Goal: Task Accomplishment & Management: Use online tool/utility

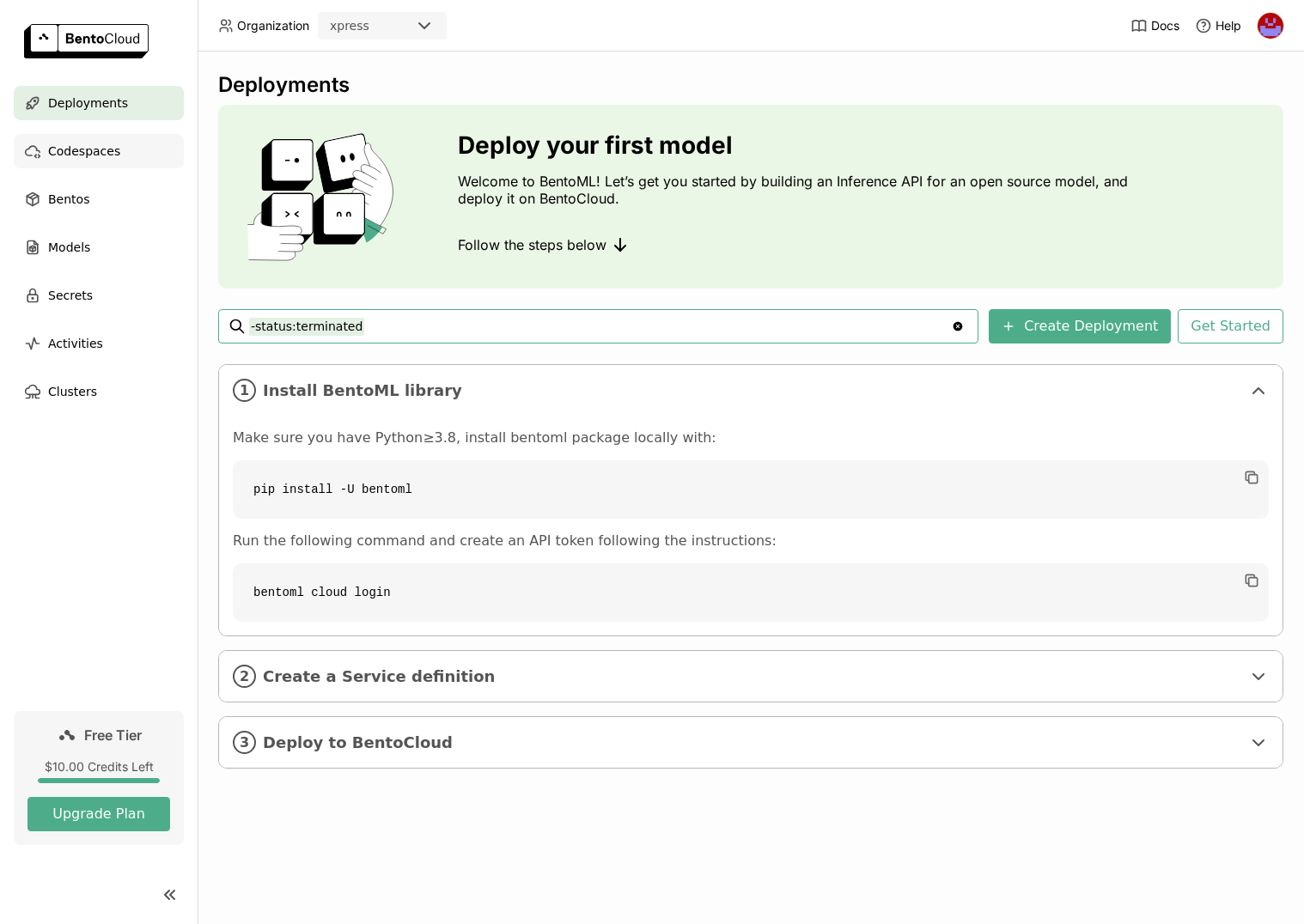
click at [93, 145] on span "Codespaces" at bounding box center [83, 151] width 72 height 21
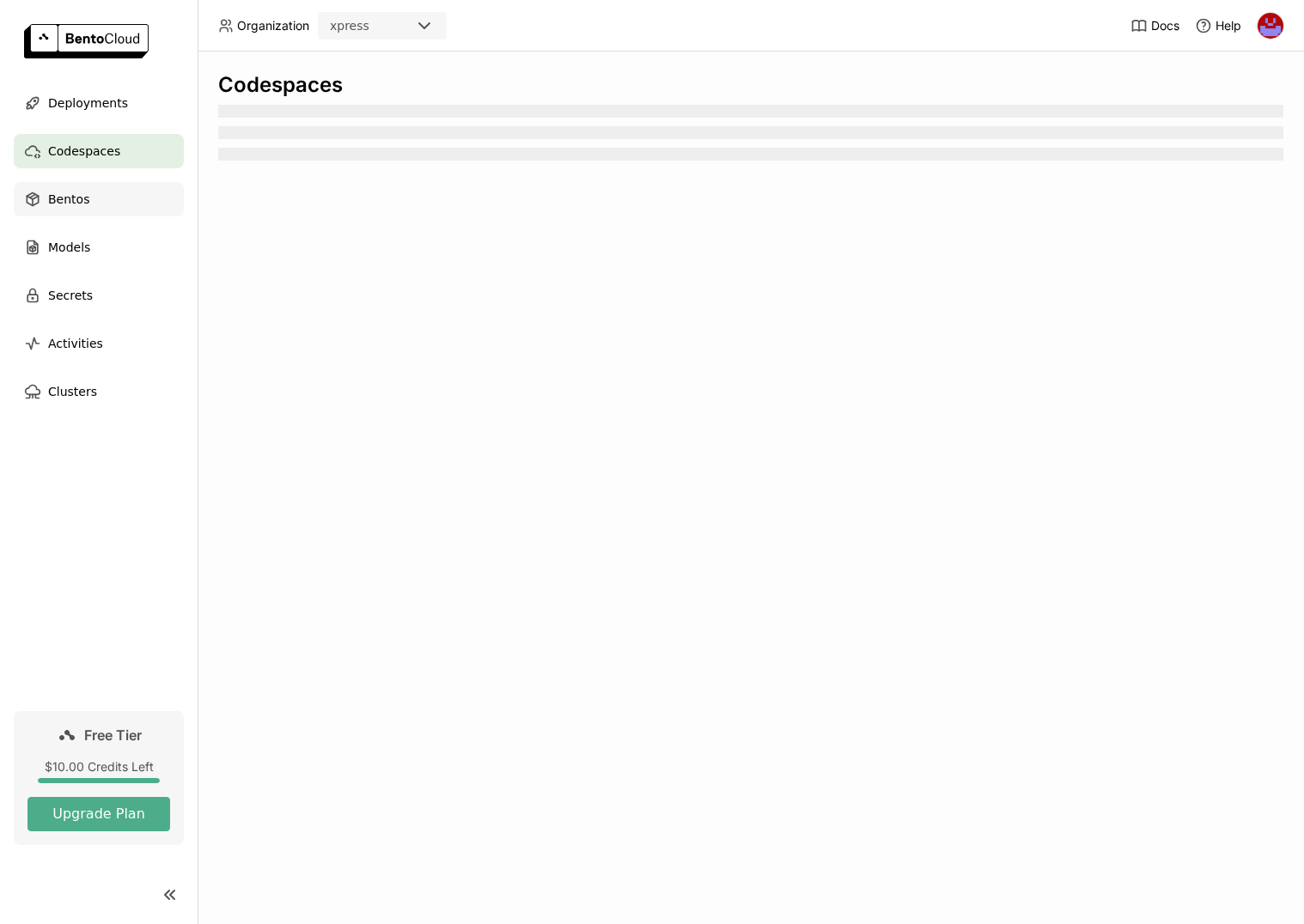
click at [88, 214] on div "Bentos" at bounding box center [98, 200] width 170 height 34
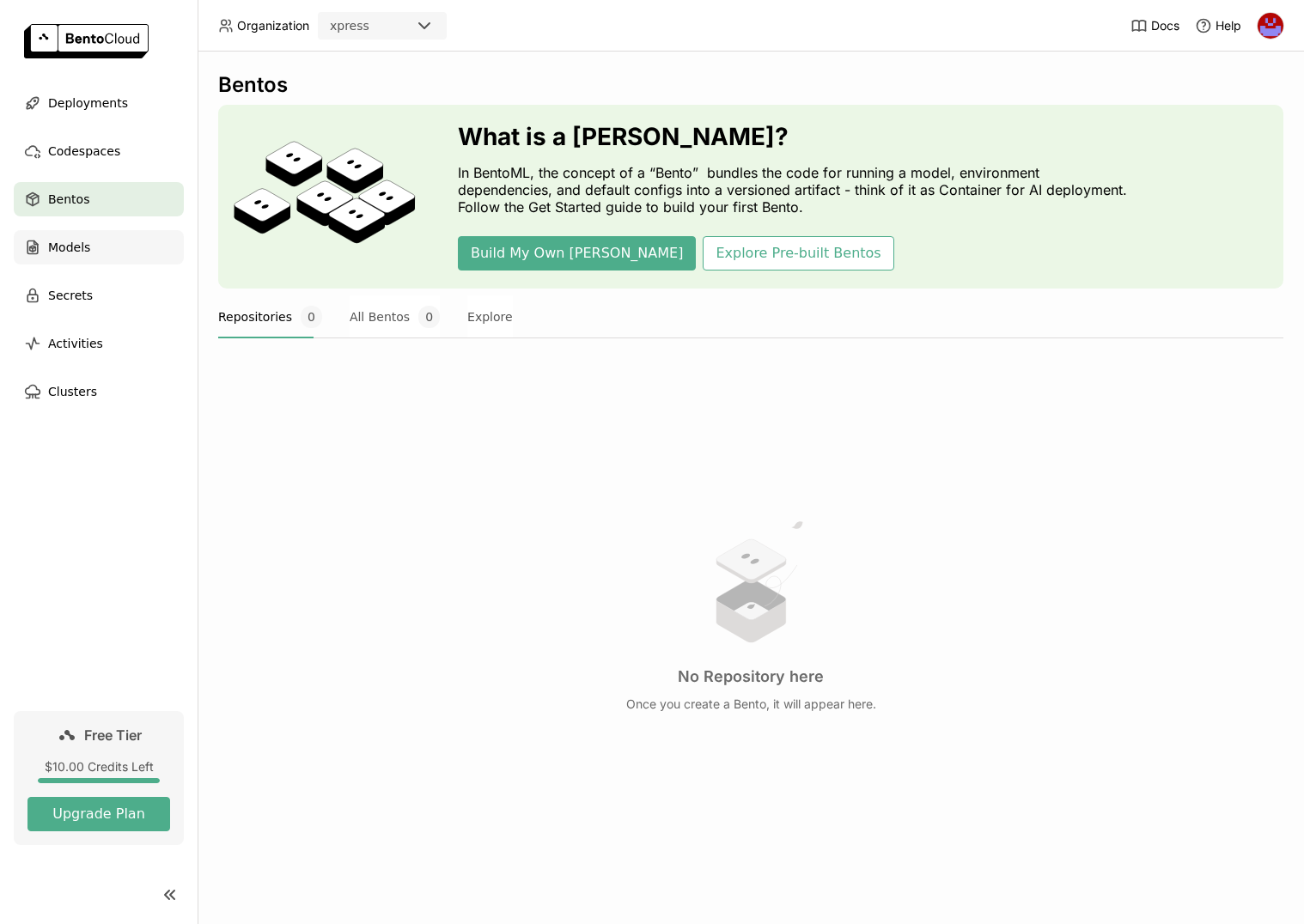
click at [84, 258] on div "Models" at bounding box center [98, 247] width 170 height 34
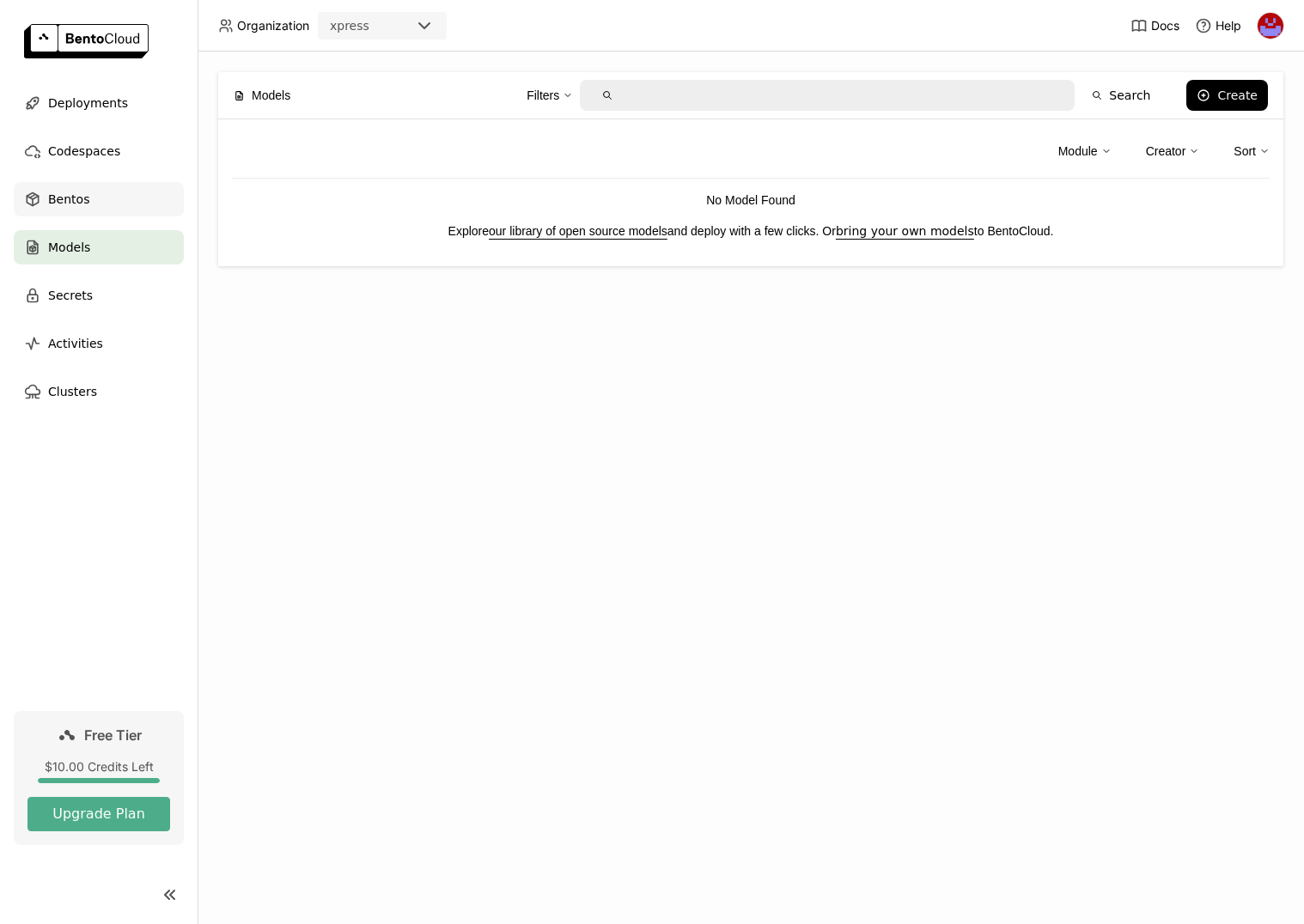
click at [68, 204] on span "Bentos" at bounding box center [68, 200] width 41 height 21
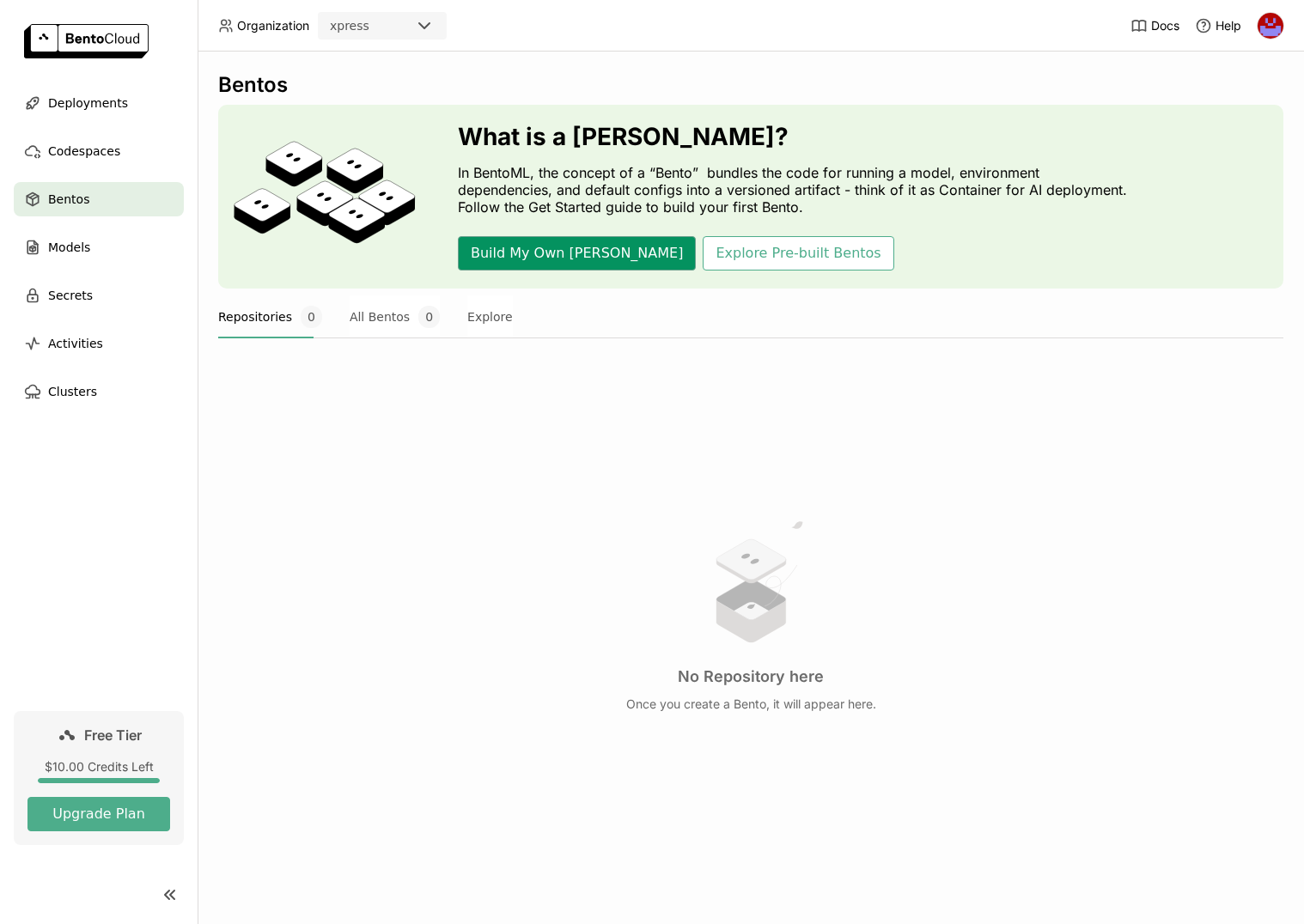
click at [511, 252] on button "Build My Own [PERSON_NAME]" at bounding box center [576, 253] width 238 height 34
click at [56, 164] on div "Codespaces" at bounding box center [98, 151] width 170 height 34
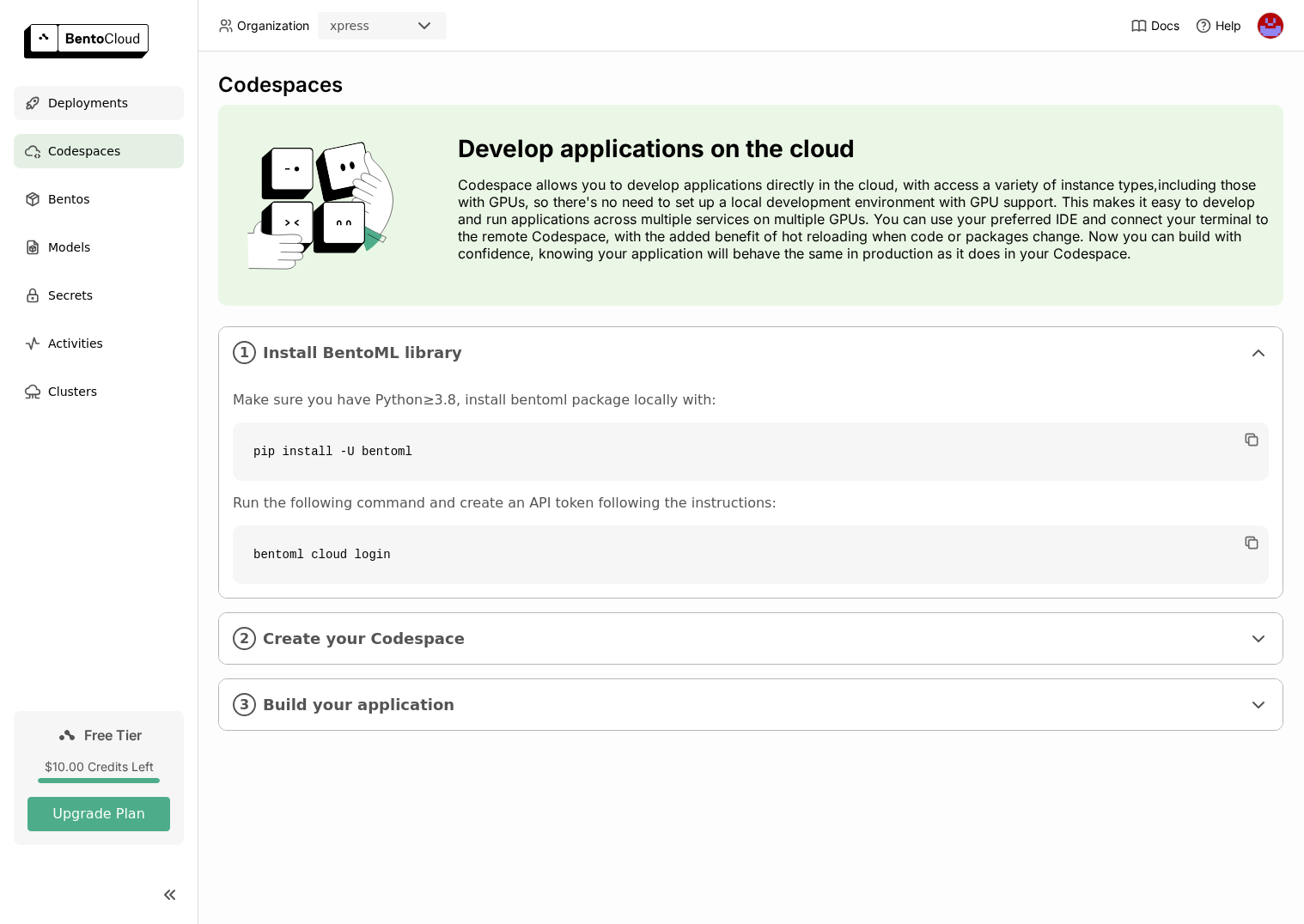
click at [84, 108] on span "Deployments" at bounding box center [88, 103] width 80 height 21
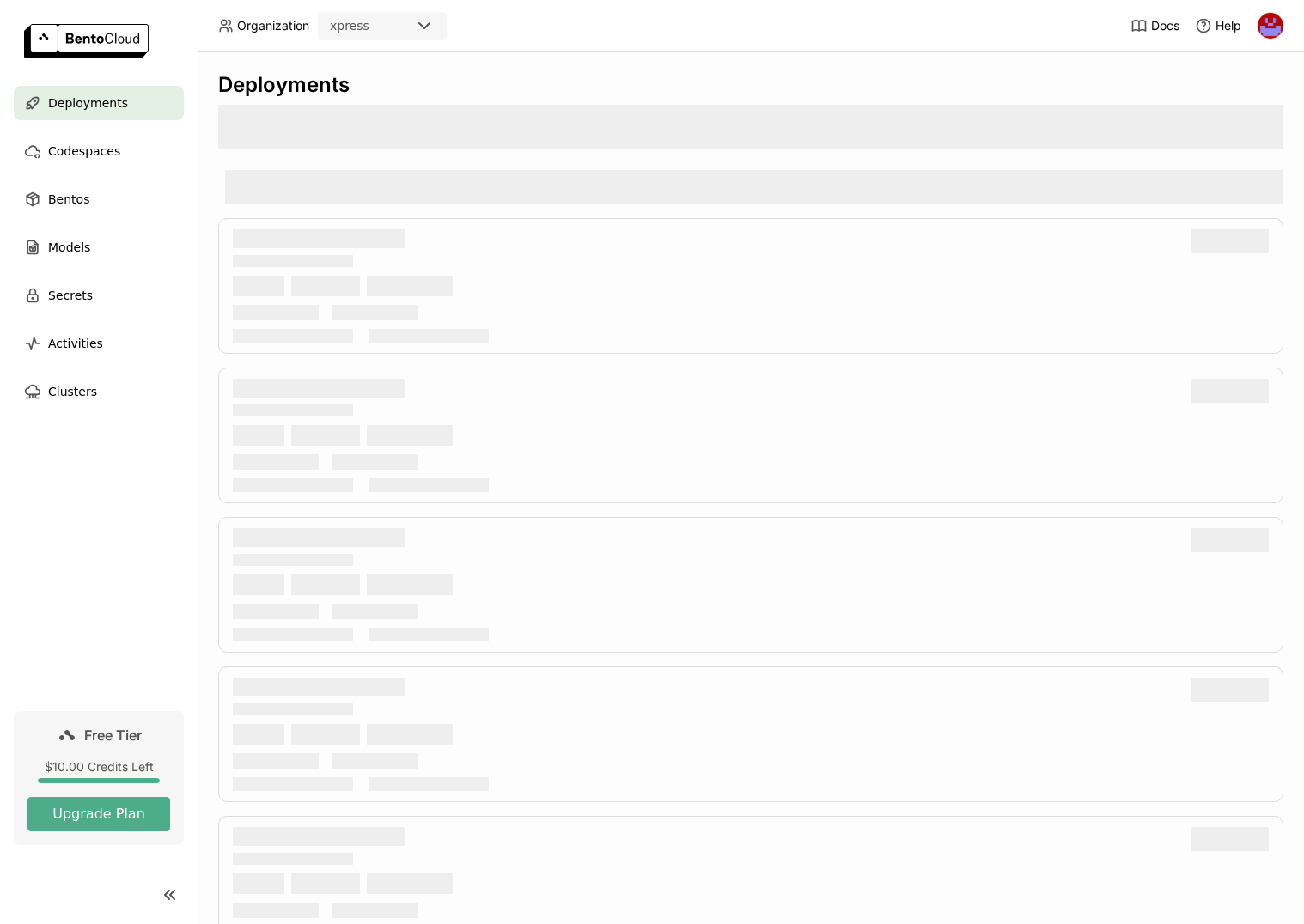
click at [387, 27] on div "xpress" at bounding box center [366, 25] width 95 height 24
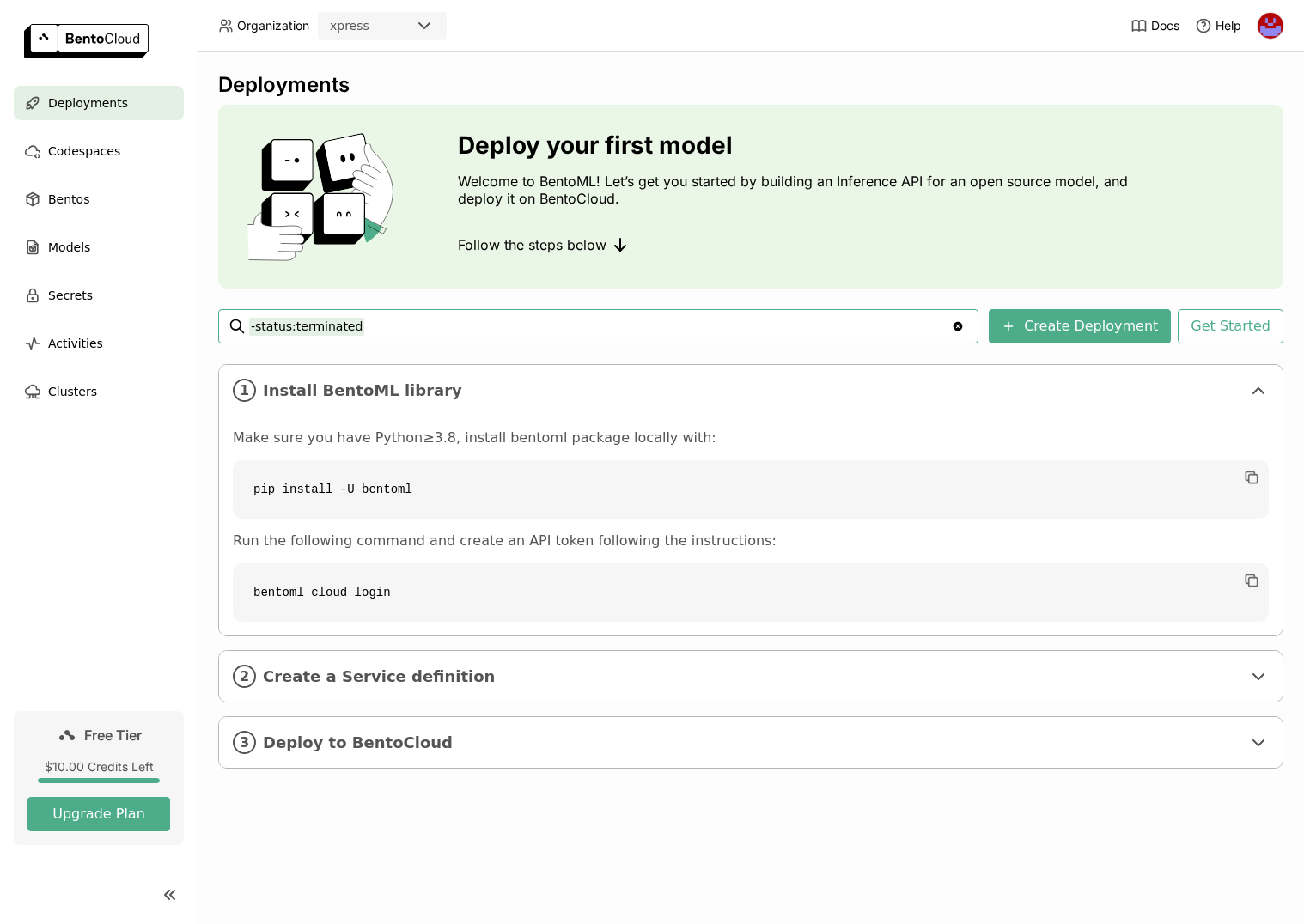
click at [495, 47] on header "Organization xpress Docs Help" at bounding box center [652, 26] width 1304 height 52
click at [1266, 315] on button "Get Started" at bounding box center [1230, 327] width 106 height 34
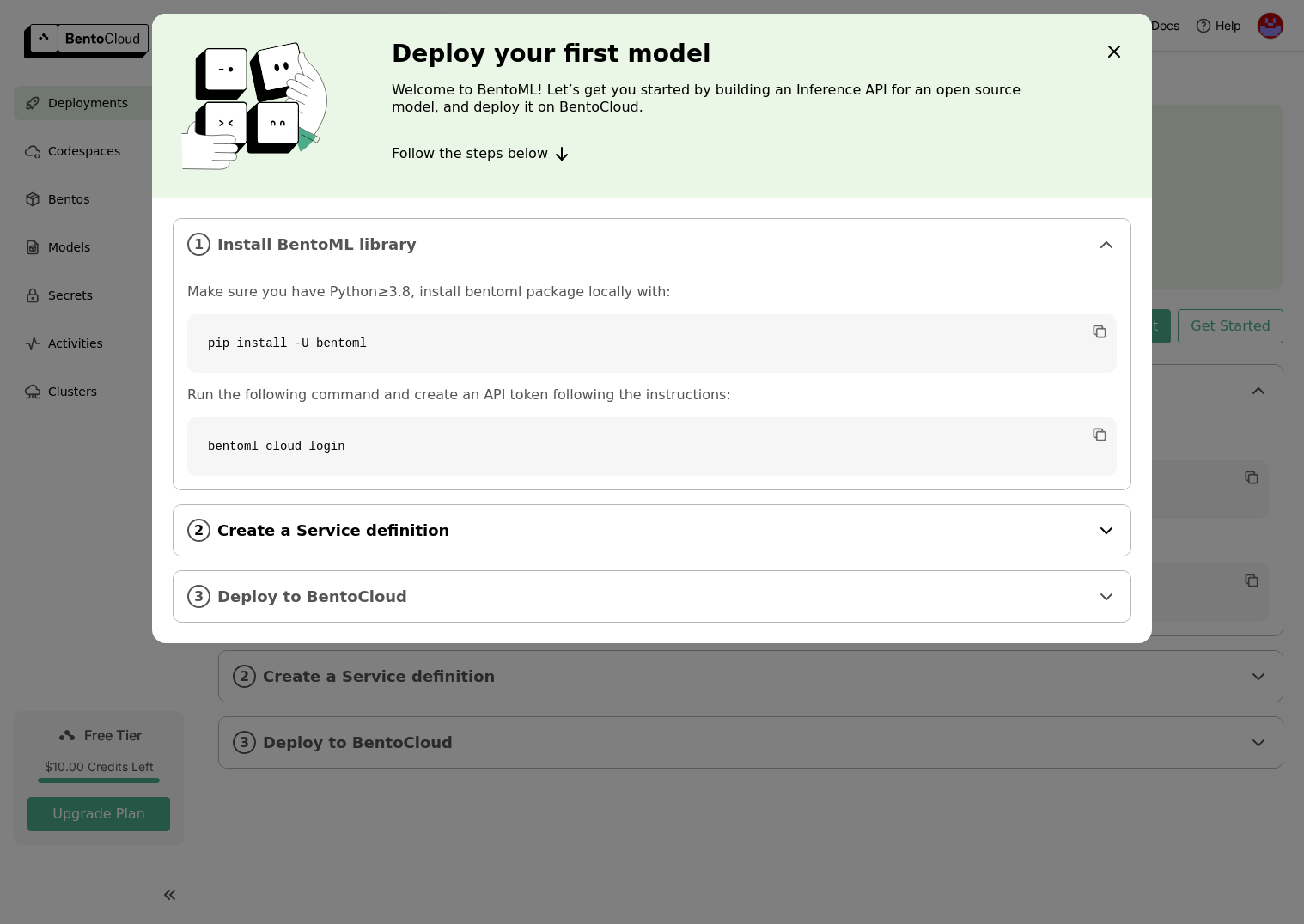
click at [667, 505] on div "2 Create a Service definition" at bounding box center [652, 529] width 957 height 51
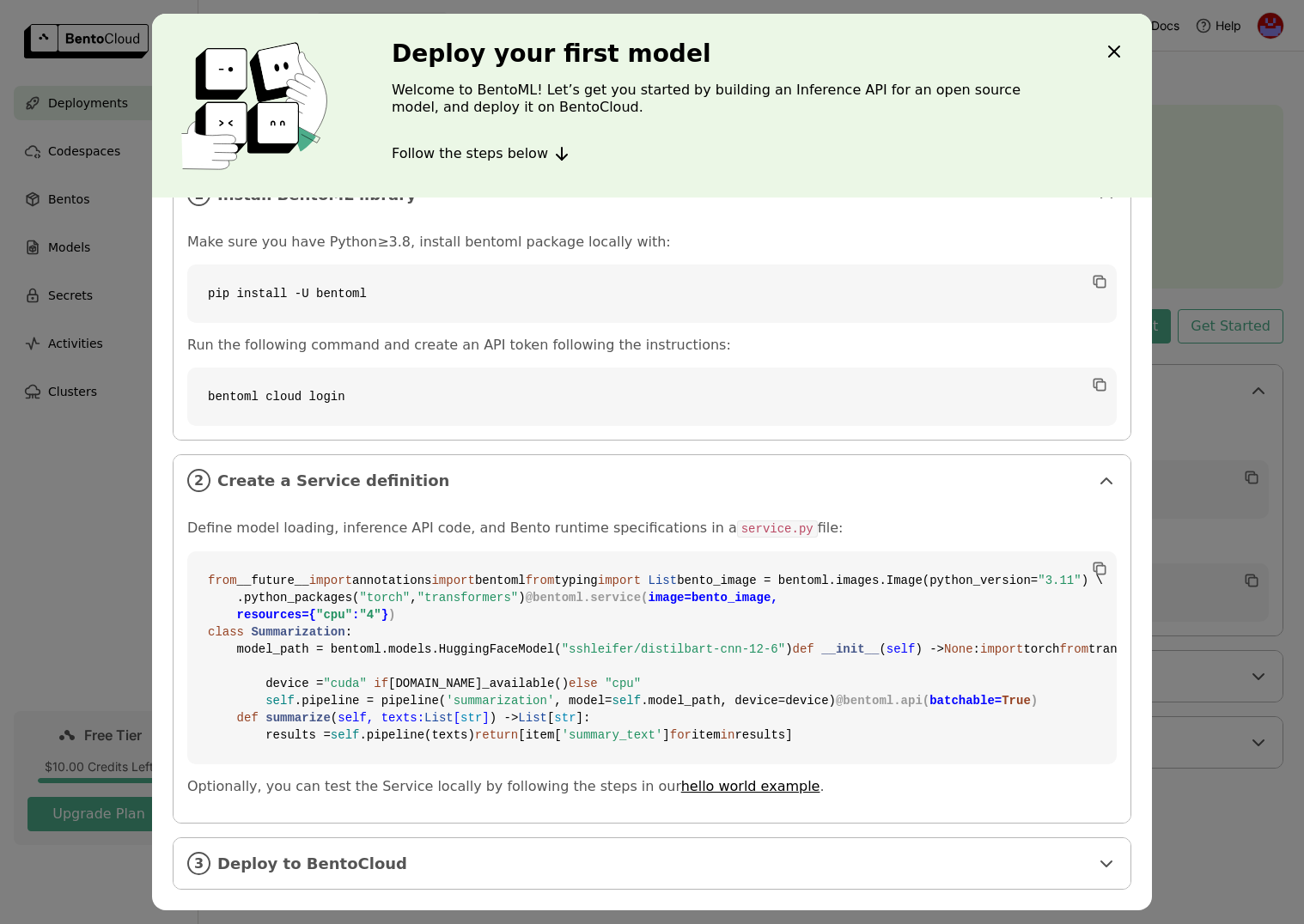
scroll to position [360, 0]
click at [439, 872] on span "Deploy to BentoCloud" at bounding box center [653, 864] width 872 height 19
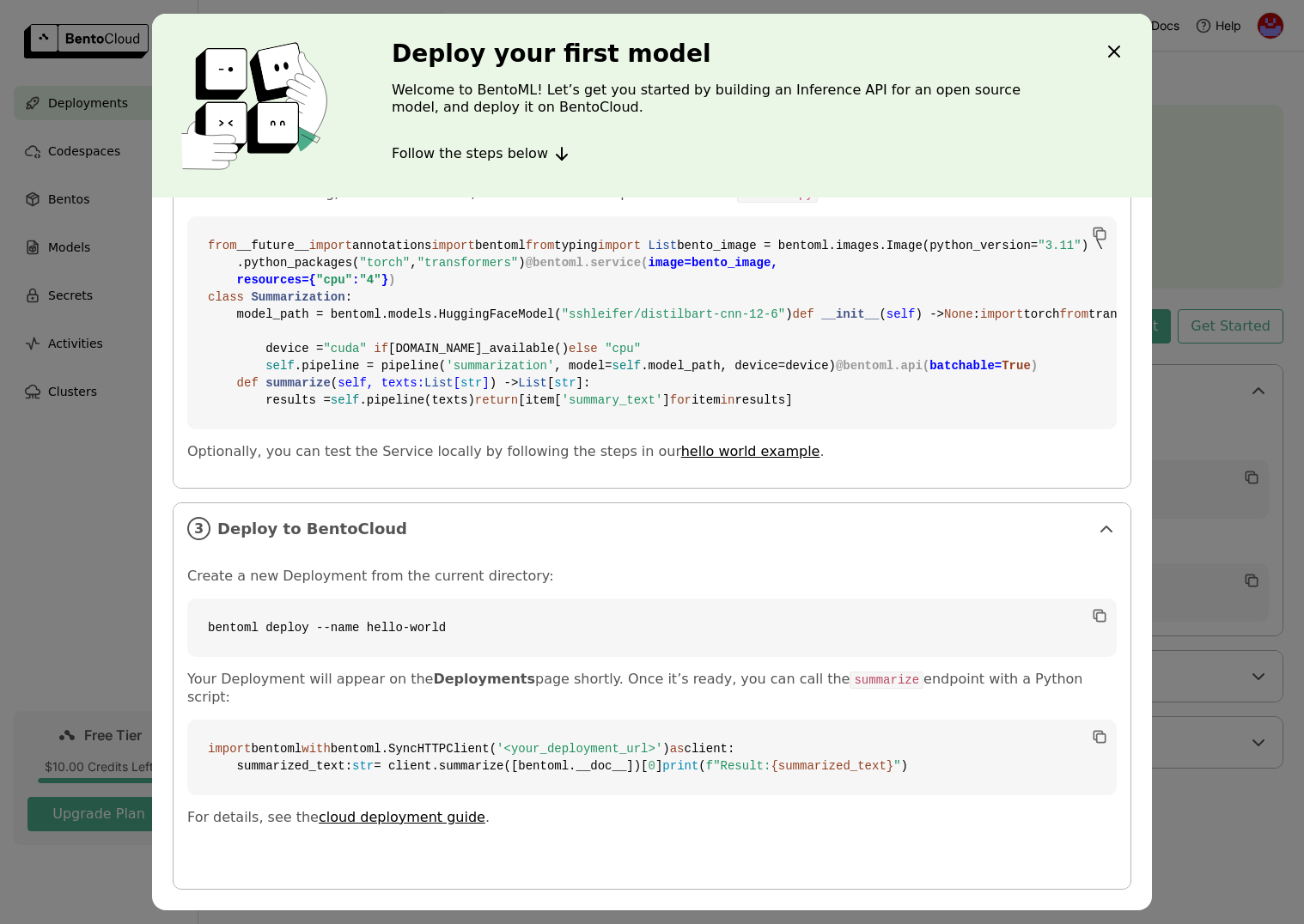
scroll to position [695, 0]
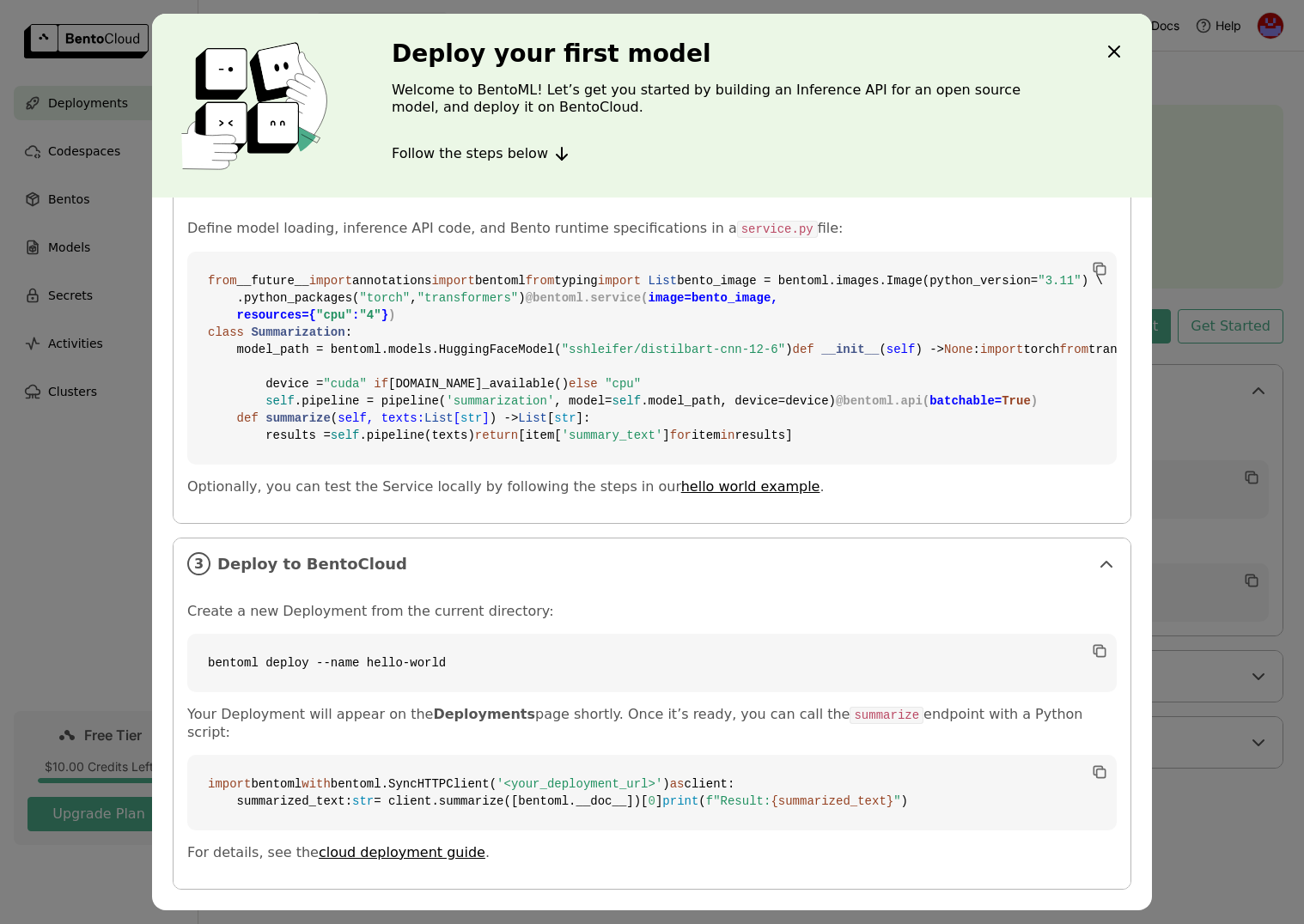
click at [1111, 50] on icon "Close" at bounding box center [1115, 52] width 21 height 21
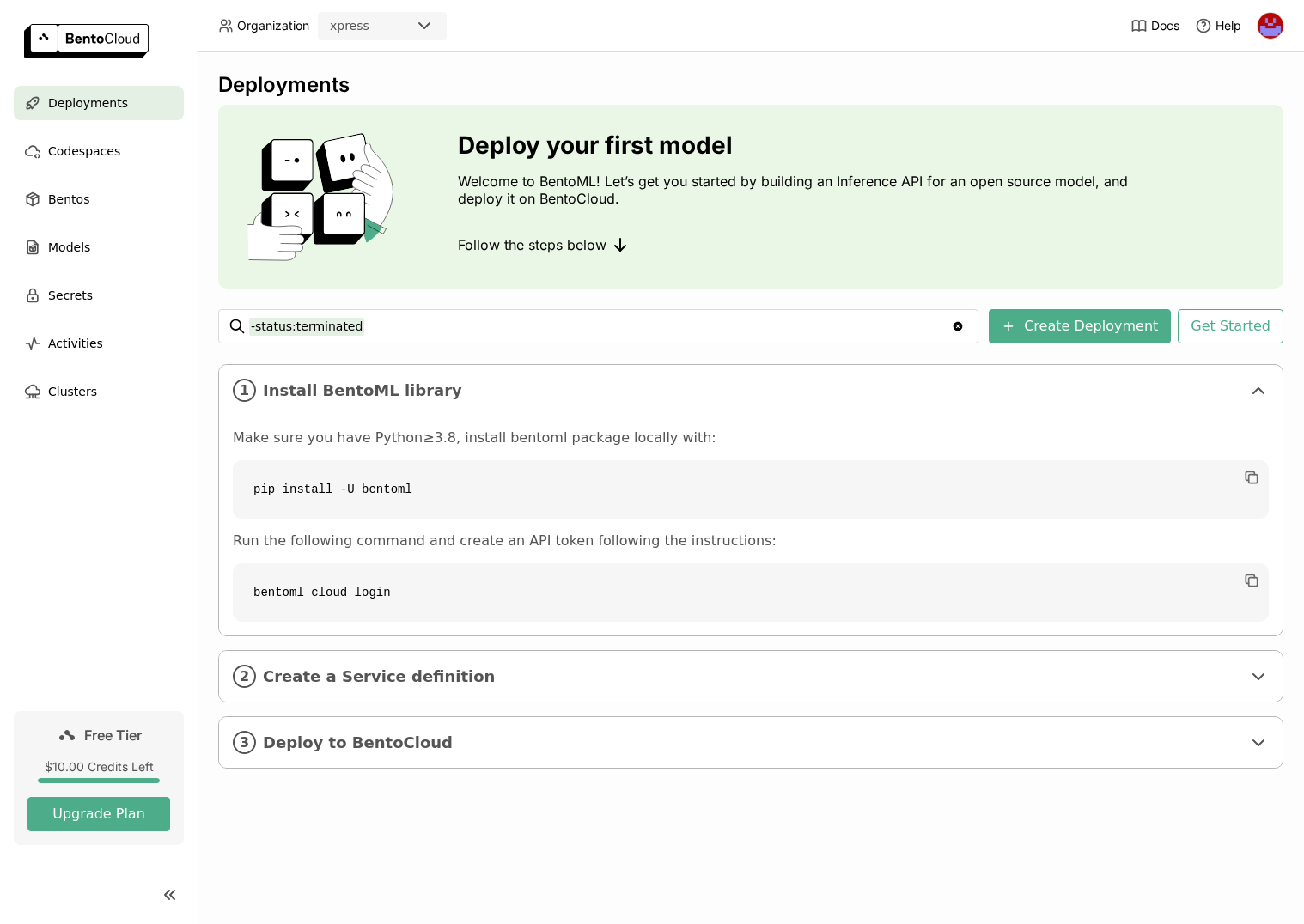
click at [81, 25] on img at bounding box center [86, 41] width 124 height 34
click at [63, 157] on span "Codespaces" at bounding box center [83, 151] width 72 height 21
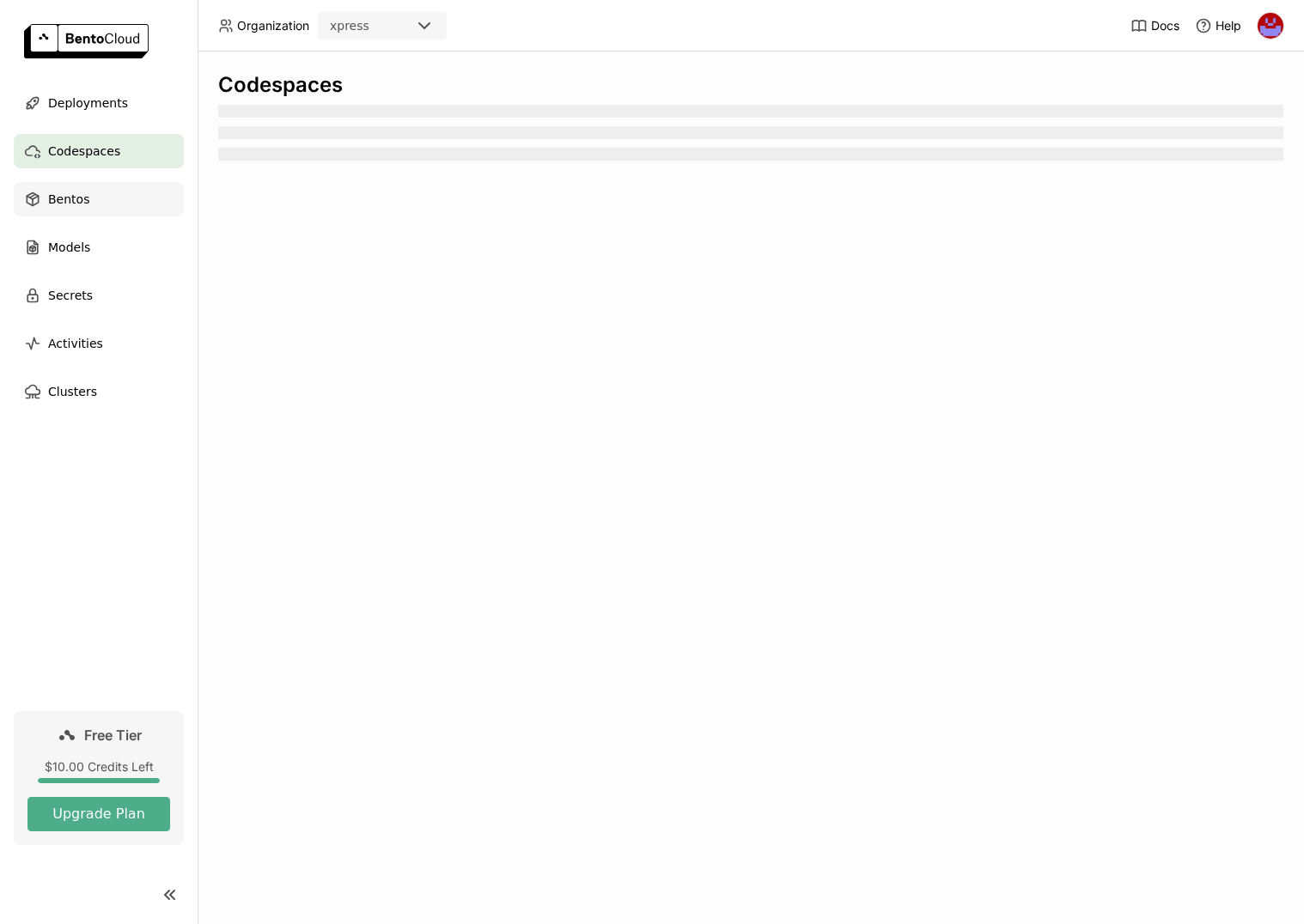
click at [69, 215] on div "Bentos" at bounding box center [98, 200] width 170 height 34
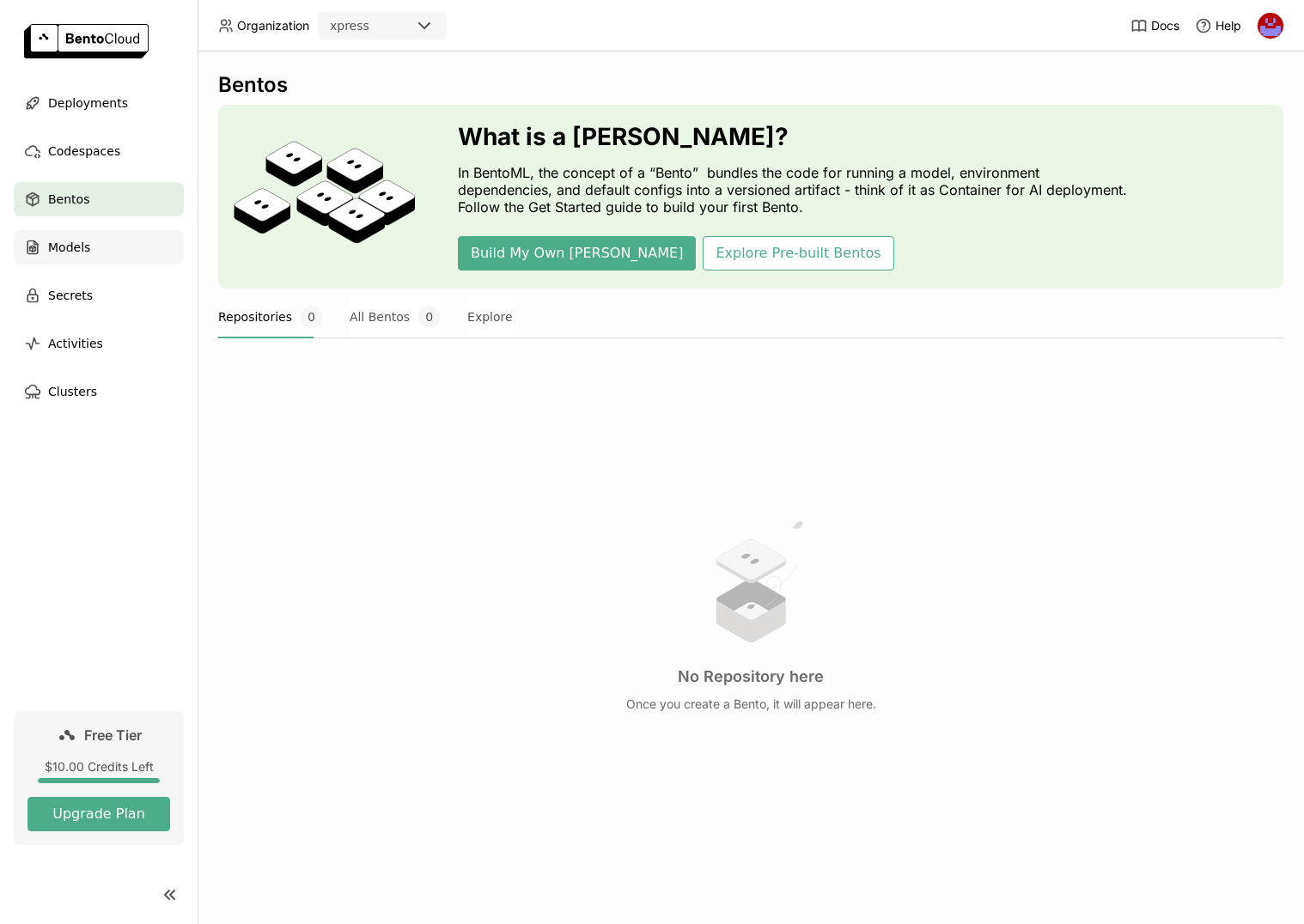
click at [89, 247] on div "Models" at bounding box center [98, 247] width 170 height 34
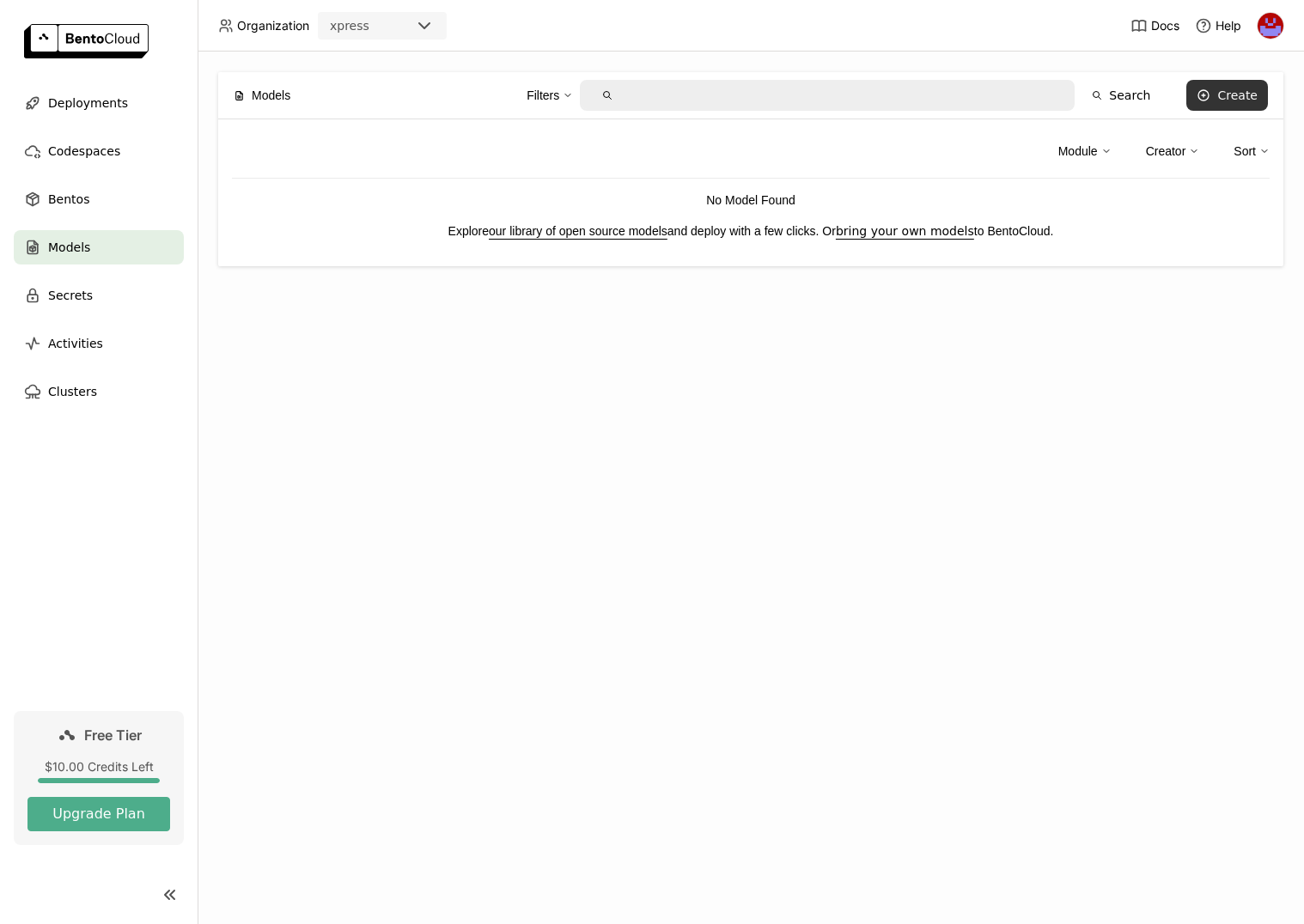
click at [1237, 106] on button "Create" at bounding box center [1227, 96] width 81 height 31
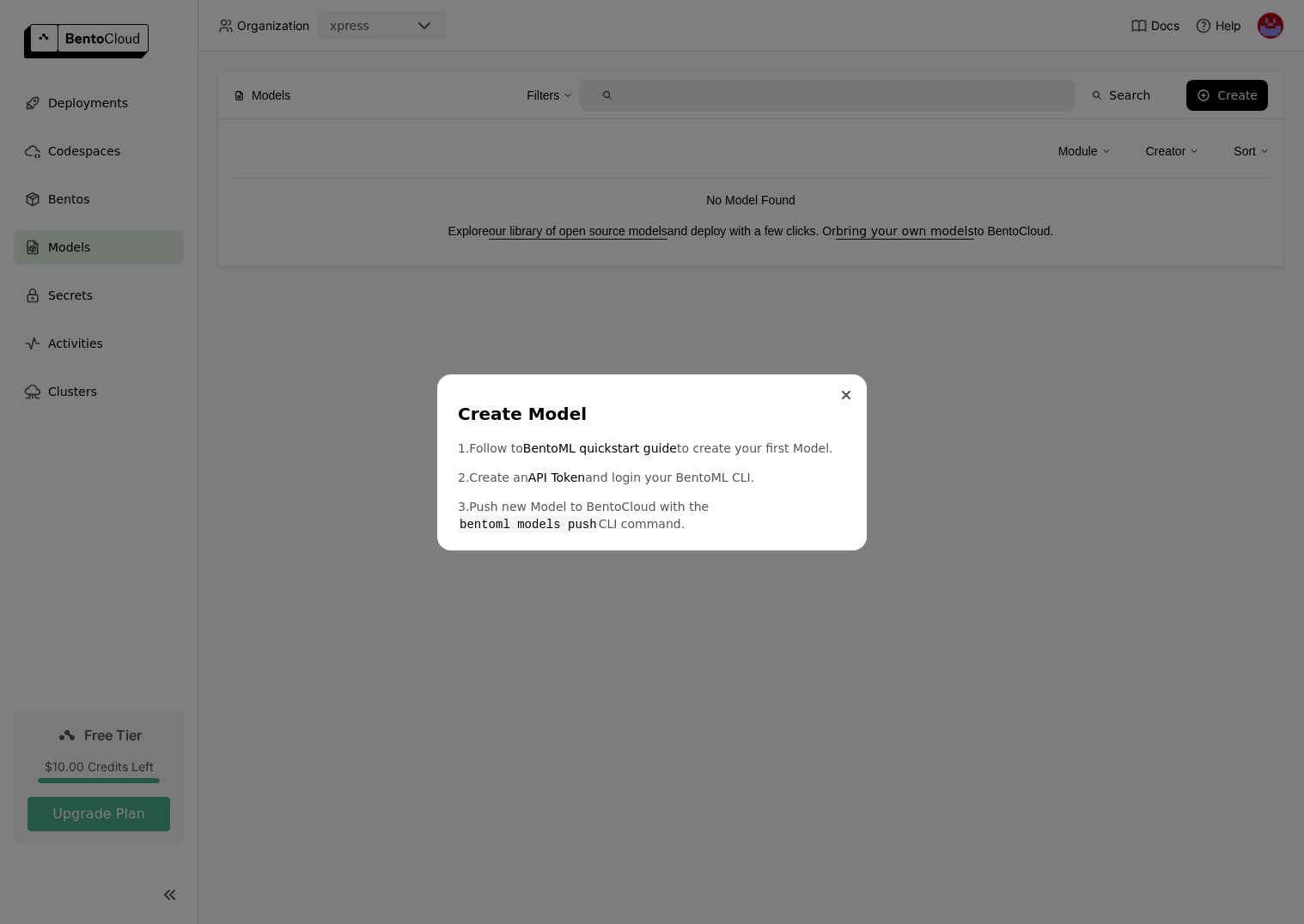
click at [851, 400] on button "Close" at bounding box center [846, 396] width 21 height 21
